Goal: Task Accomplishment & Management: Use online tool/utility

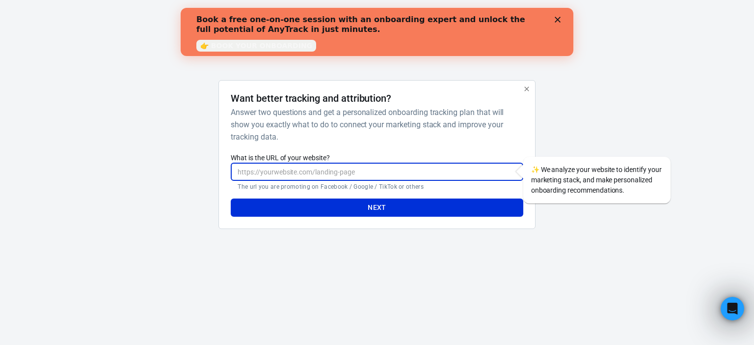
click at [448, 172] on input "What is the URL of your website?" at bounding box center [377, 171] width 292 height 18
paste input "[URL][DOMAIN_NAME]"
type input "[URL][DOMAIN_NAME]"
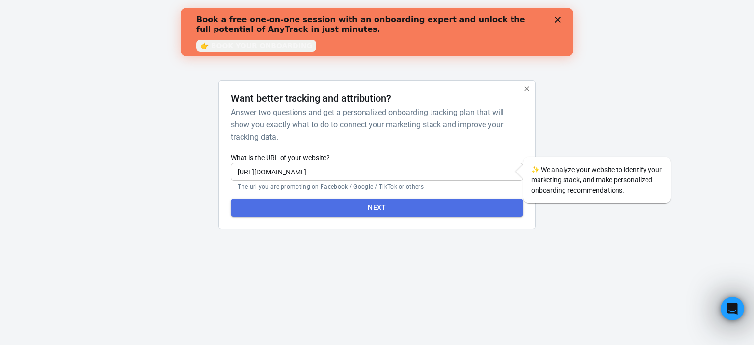
click at [430, 205] on button "Next" at bounding box center [377, 207] width 292 height 18
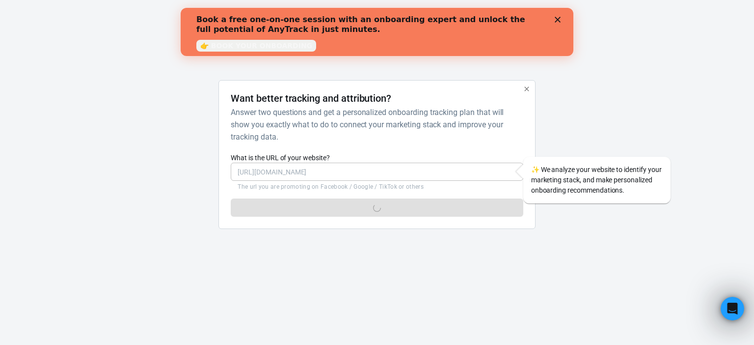
click at [601, 111] on div at bounding box center [582, 158] width 79 height 157
click at [557, 17] on icon "Close" at bounding box center [558, 20] width 6 height 6
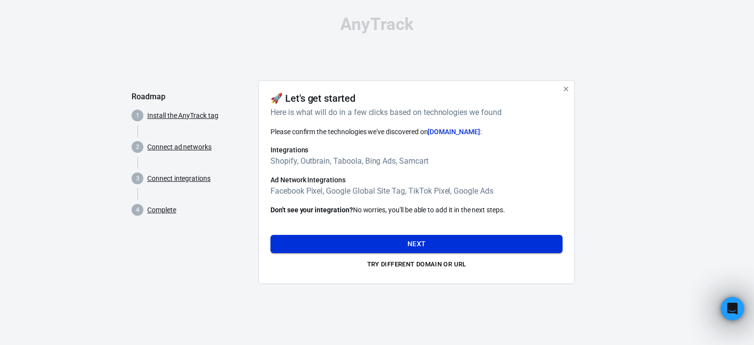
click at [459, 236] on button "Next" at bounding box center [416, 244] width 292 height 18
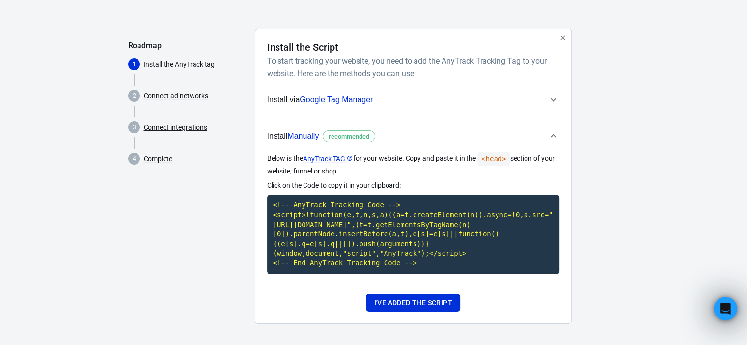
scroll to position [54, 0]
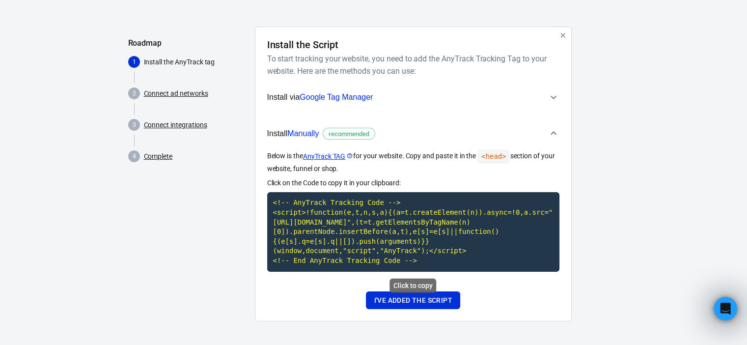
click at [532, 218] on code "<!-- AnyTrack Tracking Code --> <script>!function(e,t,n,s,a){(a=t.createElement…" at bounding box center [413, 231] width 292 height 79
click at [605, 110] on div at bounding box center [599, 178] width 40 height 302
click at [430, 289] on div "Install the Script To start tracking your website, you need to add the AnyTrack…" at bounding box center [413, 174] width 292 height 270
click at [424, 297] on button "I've added the script" at bounding box center [413, 300] width 94 height 18
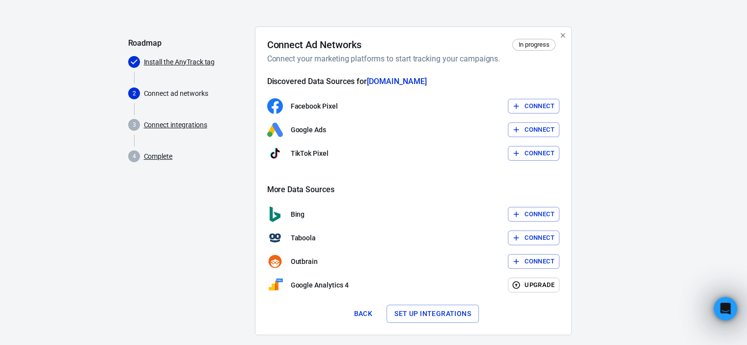
scroll to position [61, 0]
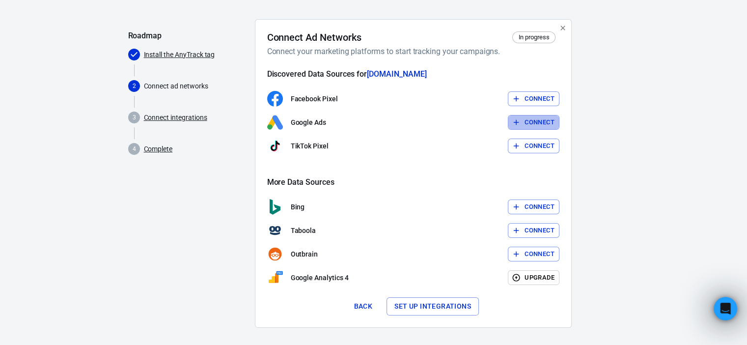
click at [538, 122] on button "Connect" at bounding box center [534, 122] width 52 height 15
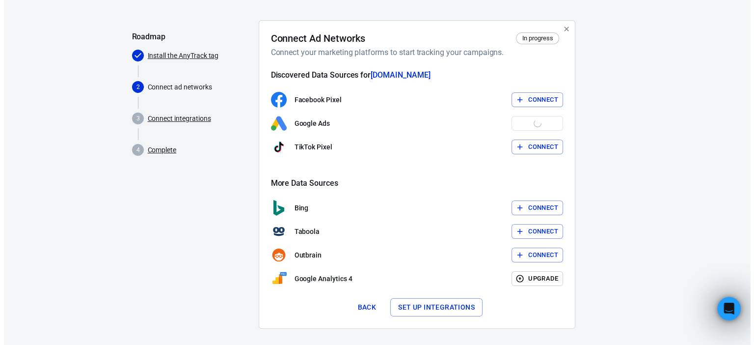
scroll to position [67, 0]
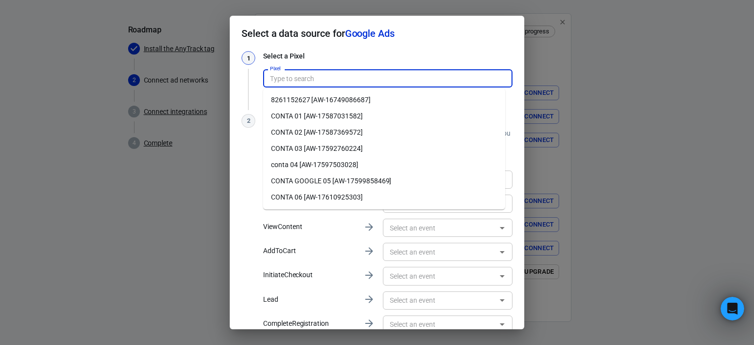
click at [411, 81] on input "Pixel" at bounding box center [387, 78] width 242 height 12
click at [383, 144] on li "CONTA 03 [AW-17592760224]" at bounding box center [384, 148] width 242 height 16
type input "CONTA 03 [AW-17592760224]"
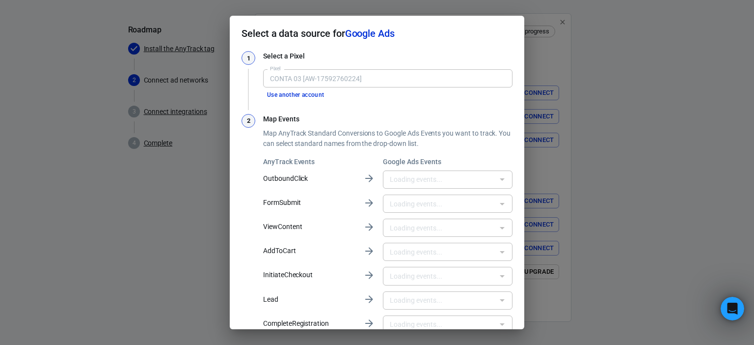
type input "Compra AR [bS4kCPuhsKAbEKDv8MRB]"
click at [394, 97] on div "Select a Pixel Pixel CONTA 03 [AW-17592760224] Pixel Use another account" at bounding box center [387, 75] width 249 height 49
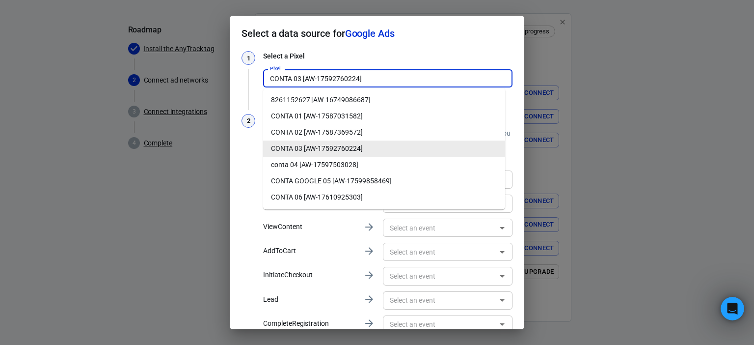
click at [479, 76] on input "CONTA 03 [AW-17592760224]" at bounding box center [387, 78] width 242 height 12
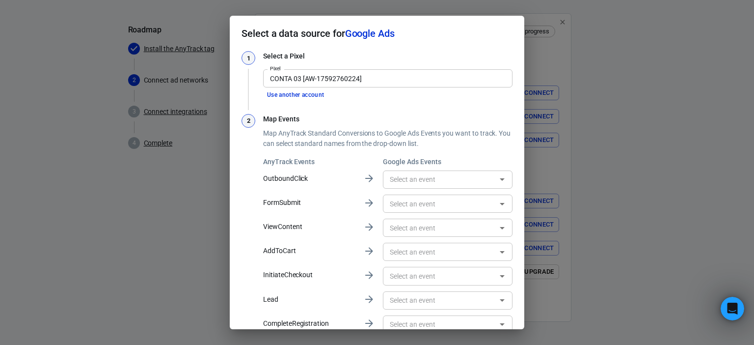
click at [481, 28] on h2 "Select a data source for Google Ads" at bounding box center [377, 33] width 295 height 35
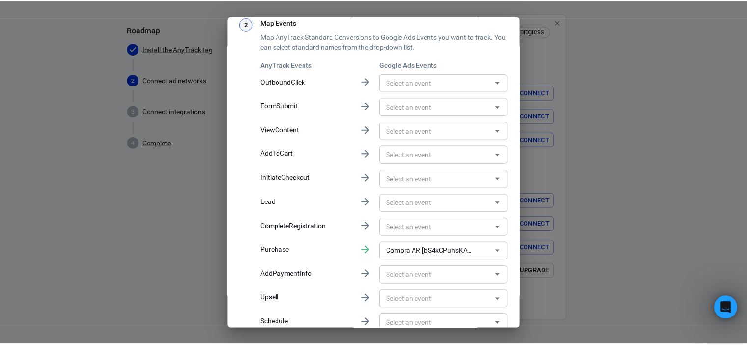
scroll to position [143, 0]
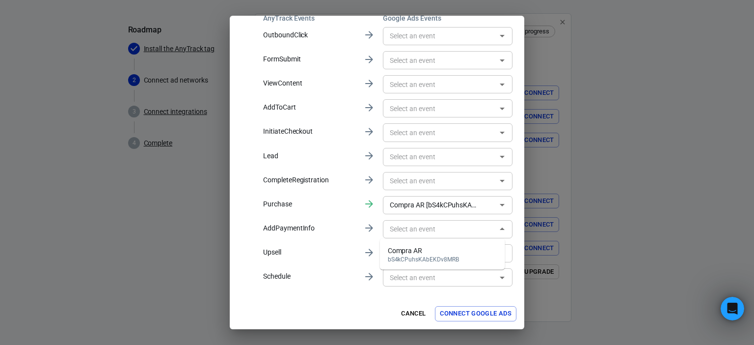
click at [466, 237] on div "​" at bounding box center [448, 229] width 130 height 18
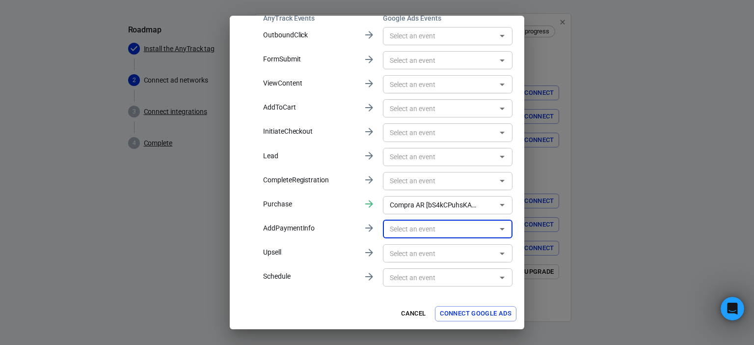
click at [466, 237] on div "​" at bounding box center [448, 229] width 130 height 18
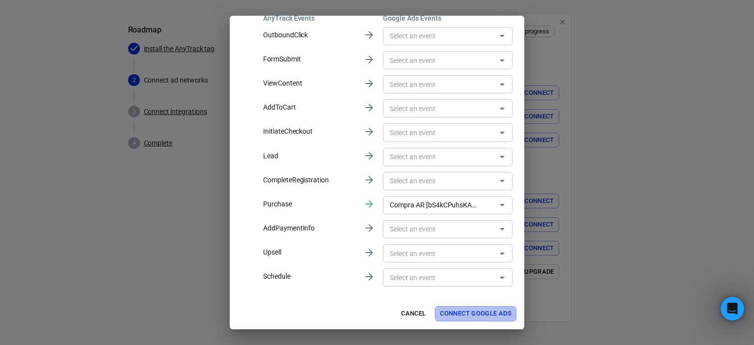
click at [484, 313] on button "Connect Google Ads" at bounding box center [475, 313] width 81 height 15
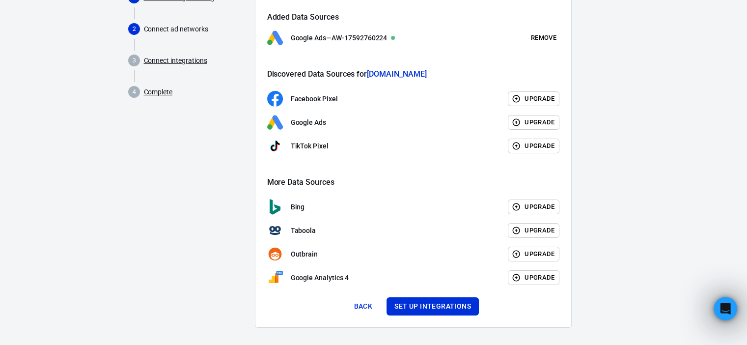
scroll to position [118, 0]
click at [410, 300] on button "Set up integrations" at bounding box center [432, 306] width 92 height 18
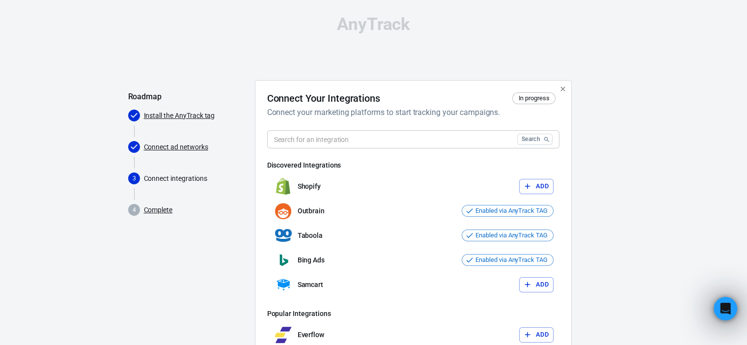
click at [404, 129] on div "Connect Your Integrations In progress Connect your marketing platforms to start…" at bounding box center [413, 283] width 292 height 382
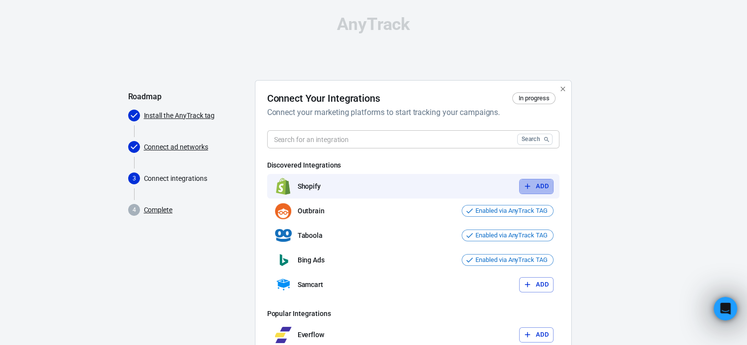
click at [539, 185] on button "Add" at bounding box center [536, 186] width 34 height 15
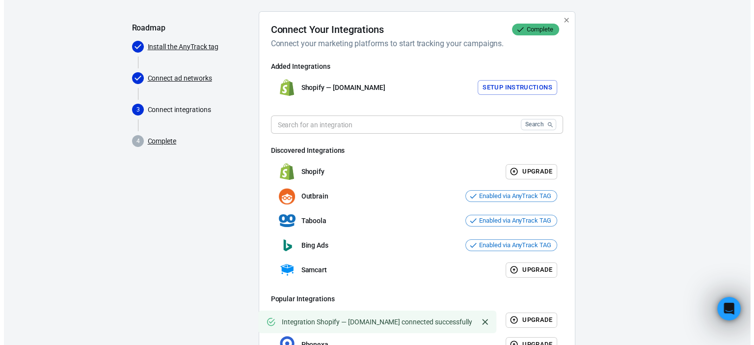
scroll to position [65, 0]
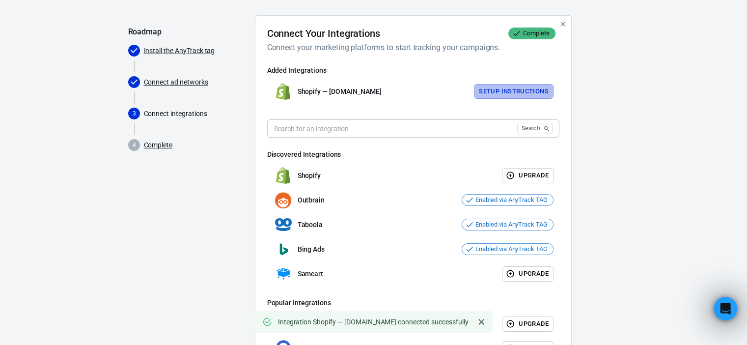
click at [504, 88] on button "Setup Instructions" at bounding box center [514, 91] width 80 height 15
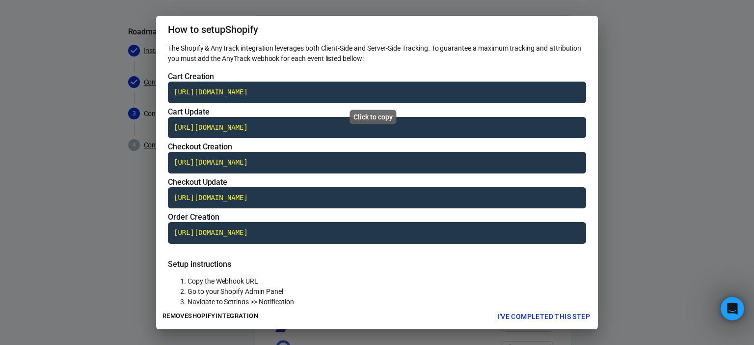
click at [484, 92] on code "[URL][DOMAIN_NAME]" at bounding box center [377, 92] width 418 height 22
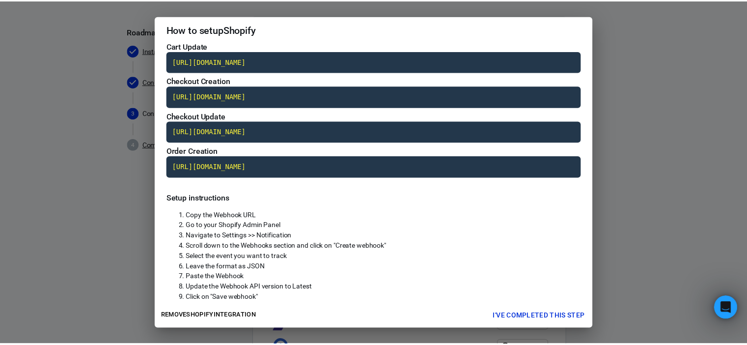
scroll to position [68, 0]
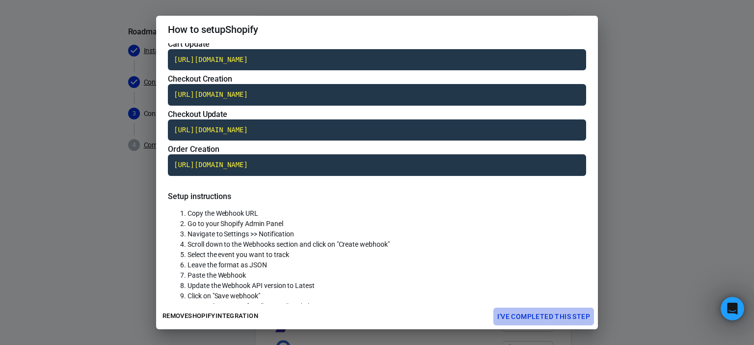
click at [568, 313] on button "I've completed this step" at bounding box center [543, 316] width 101 height 18
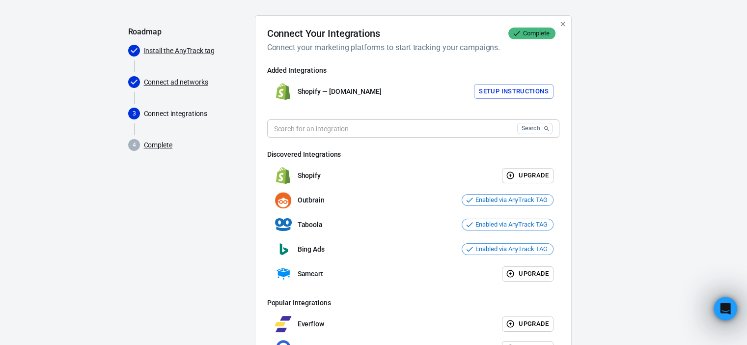
scroll to position [220, 0]
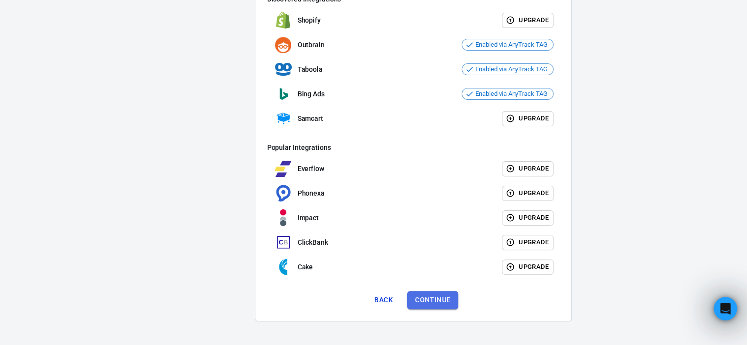
click at [427, 305] on button "Continue" at bounding box center [432, 300] width 51 height 18
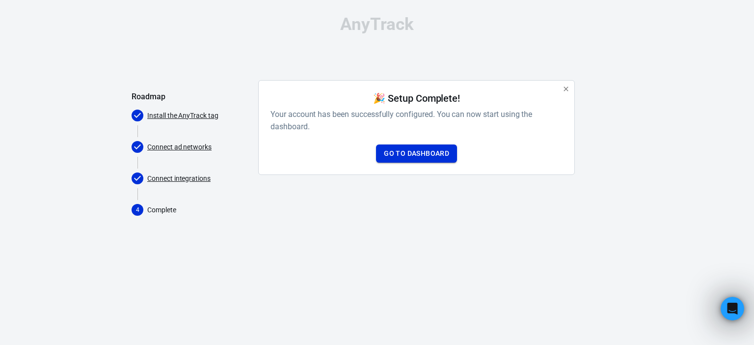
click at [440, 148] on link "Go to Dashboard" at bounding box center [416, 153] width 81 height 18
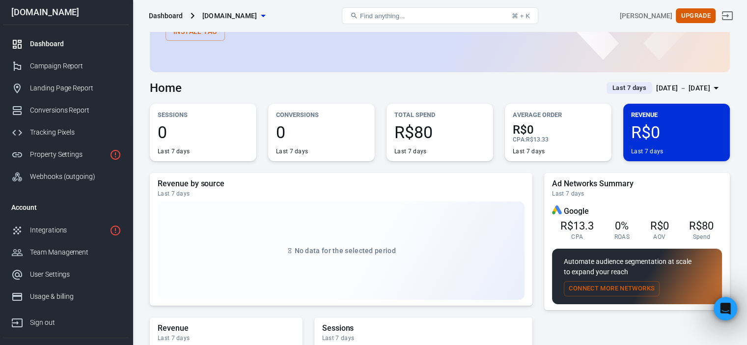
scroll to position [88, 0]
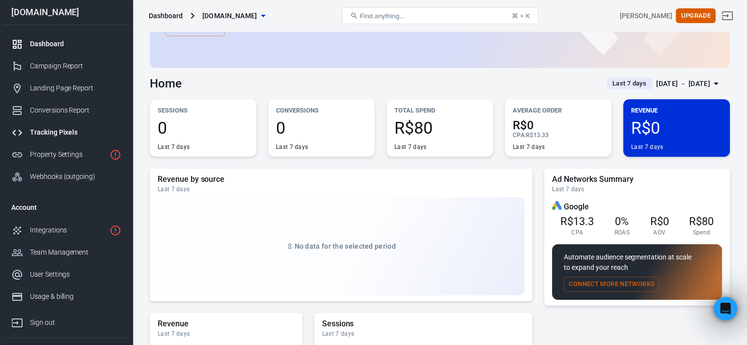
click at [74, 134] on div "Tracking Pixels" at bounding box center [75, 132] width 91 height 10
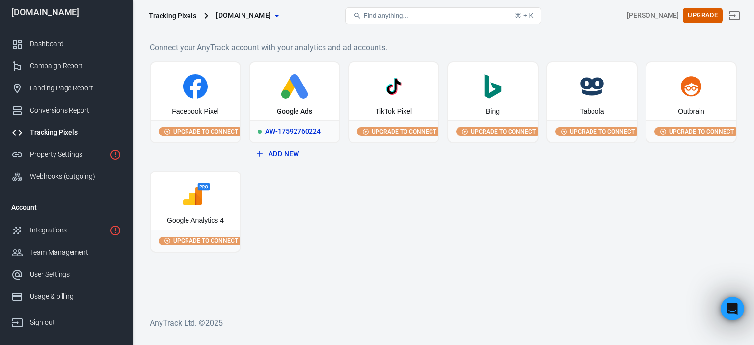
click at [294, 117] on div "Google Ads" at bounding box center [294, 91] width 89 height 58
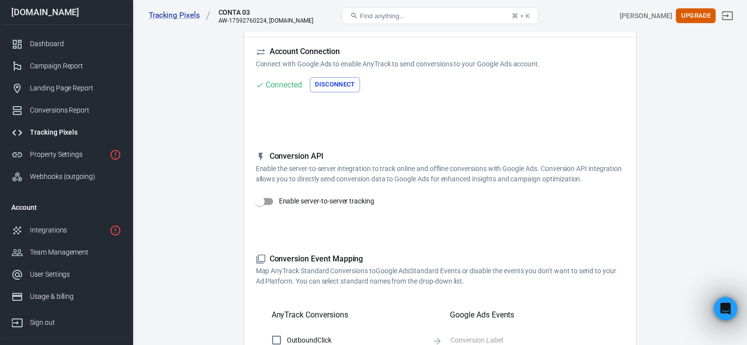
scroll to position [49, 0]
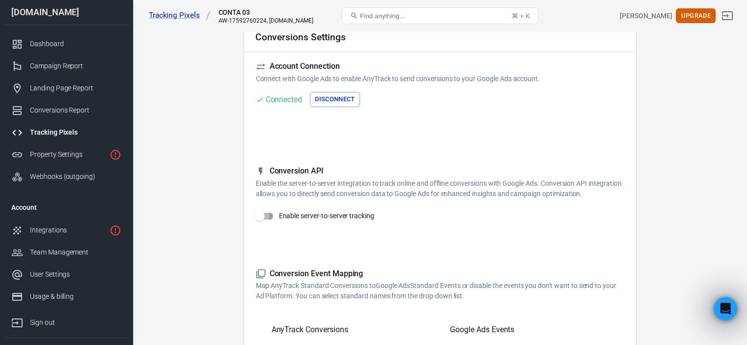
click at [257, 214] on input "Enable server-to-server tracking" at bounding box center [260, 216] width 56 height 19
checkbox input "false"
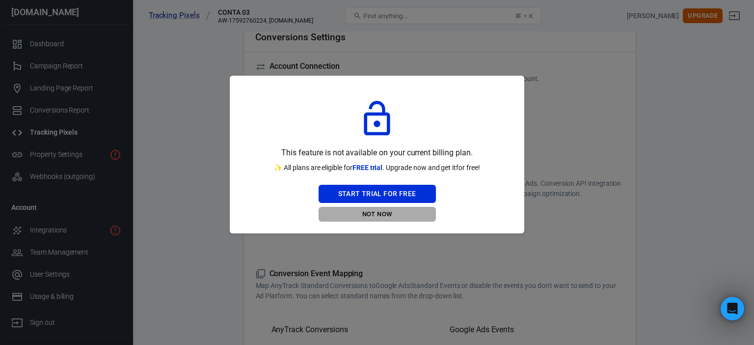
click at [378, 213] on button "Not Now" at bounding box center [377, 214] width 117 height 15
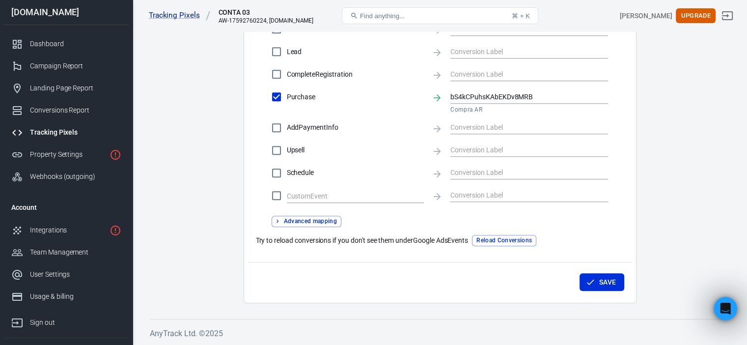
scroll to position [0, 0]
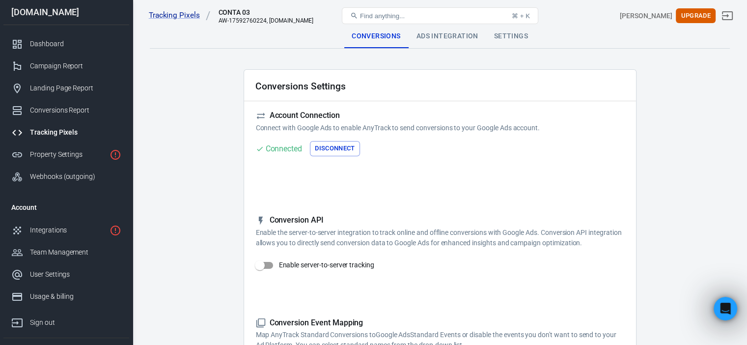
click at [435, 31] on div "Tracking Pixels CONTA 03 AW-17592760224, [DOMAIN_NAME] Find anything... ⌘ + K […" at bounding box center [440, 15] width 614 height 31
click at [436, 35] on div "Ads Integration" at bounding box center [447, 37] width 78 height 24
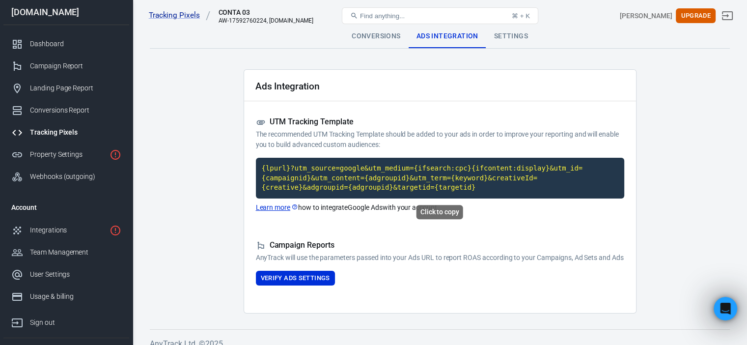
click at [409, 167] on code "{lpurl}?utm_source=google&utm_medium={ifsearch:cpc}{ifcontent:display}&utm_id={…" at bounding box center [440, 178] width 368 height 41
click at [516, 33] on div "Settings" at bounding box center [511, 37] width 50 height 24
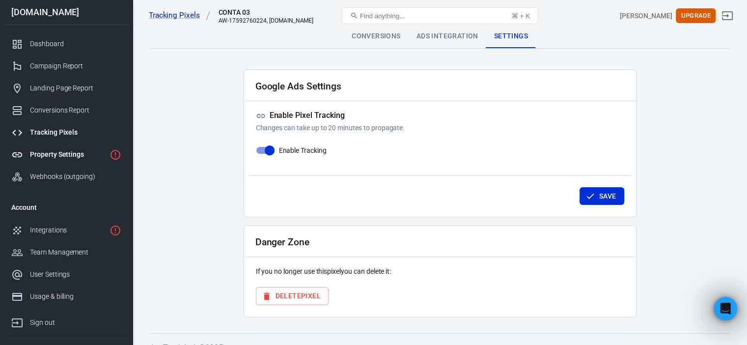
click at [81, 160] on link "Property Settings" at bounding box center [66, 154] width 126 height 22
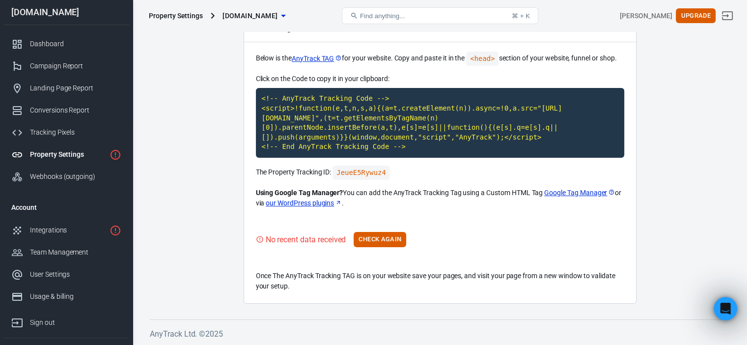
scroll to position [31, 0]
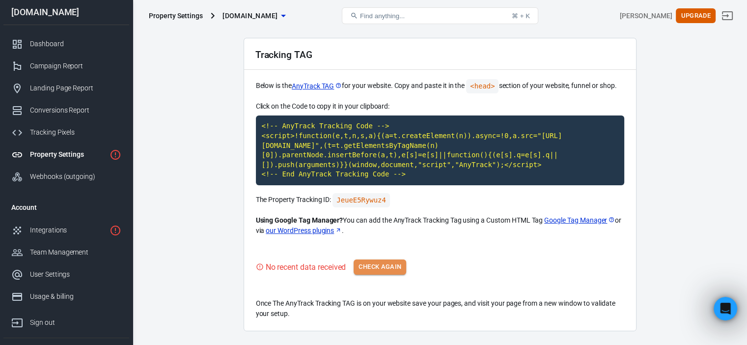
click at [397, 262] on button "Check Again" at bounding box center [379, 266] width 53 height 15
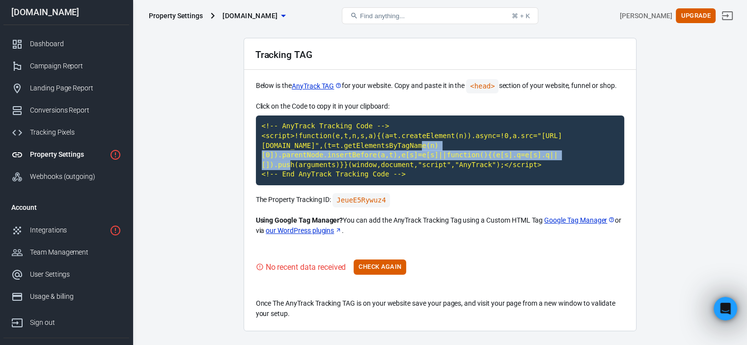
drag, startPoint x: 744, startPoint y: 159, endPoint x: 746, endPoint y: 142, distance: 16.3
click at [746, 142] on div "Auto Scan Tracking Script Settings Tracking TAG Below is the AnyTrack TAG for y…" at bounding box center [440, 186] width 614 height 373
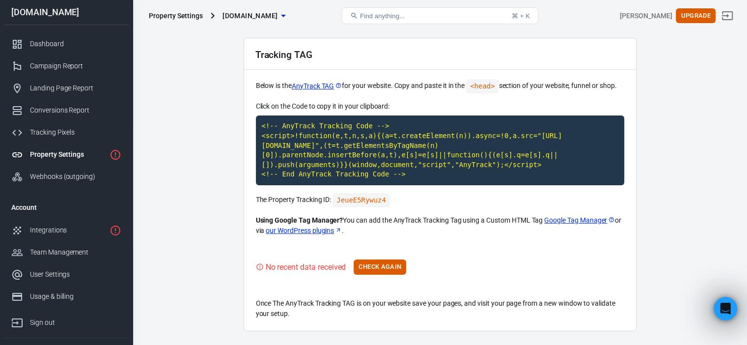
click at [691, 174] on main "Auto Scan Tracking Script Settings Tracking TAG Below is the AnyTrack TAG for y…" at bounding box center [440, 162] width 580 height 338
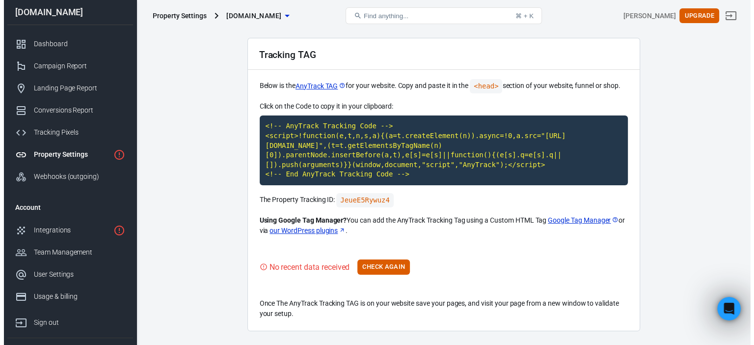
scroll to position [0, 0]
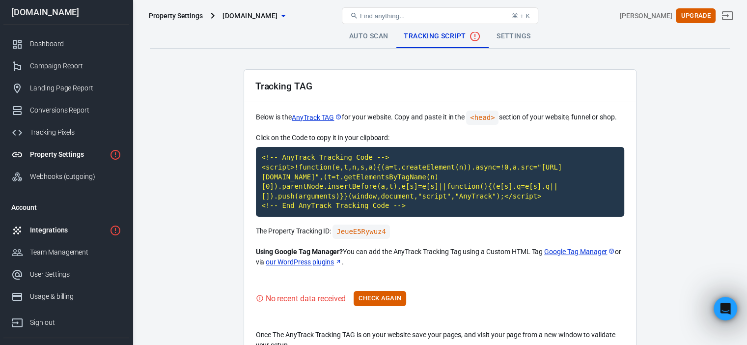
click at [90, 232] on div "Integrations" at bounding box center [68, 230] width 76 height 10
